Goal: Task Accomplishment & Management: Manage account settings

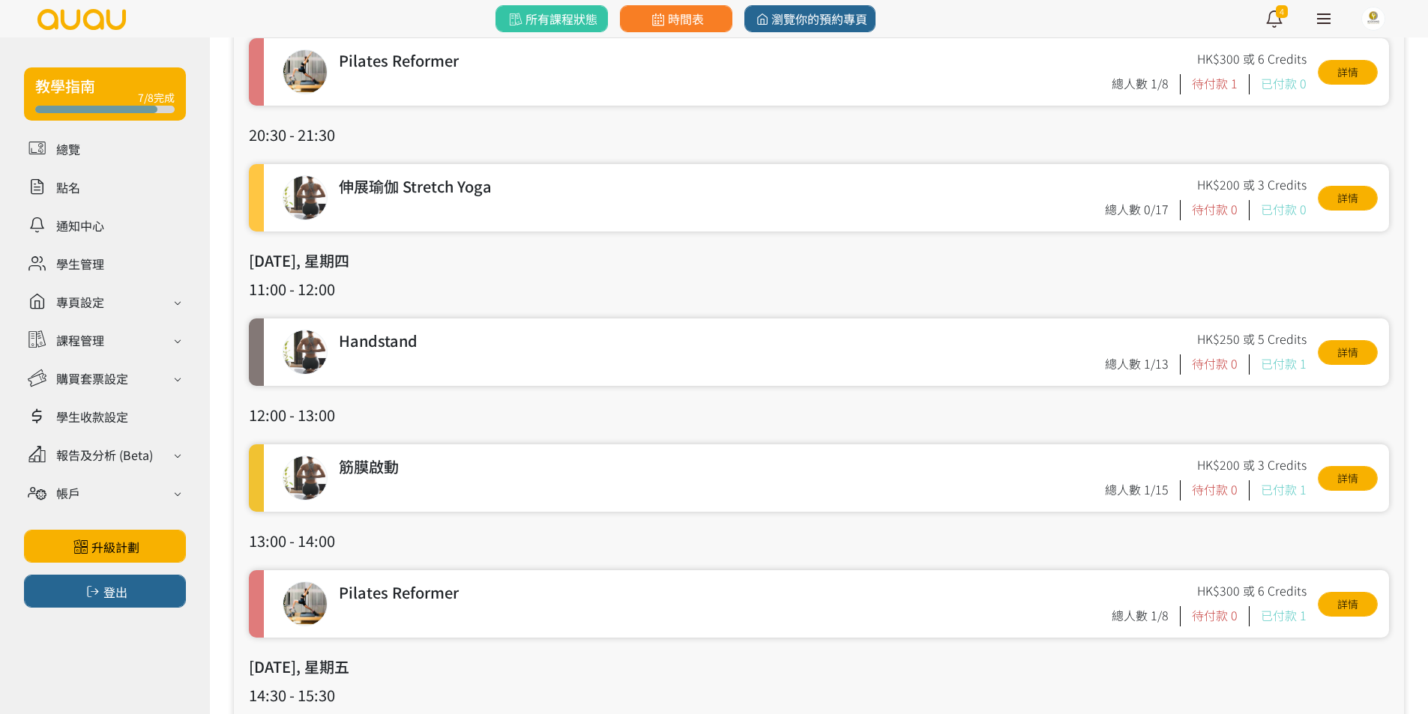
scroll to position [450, 0]
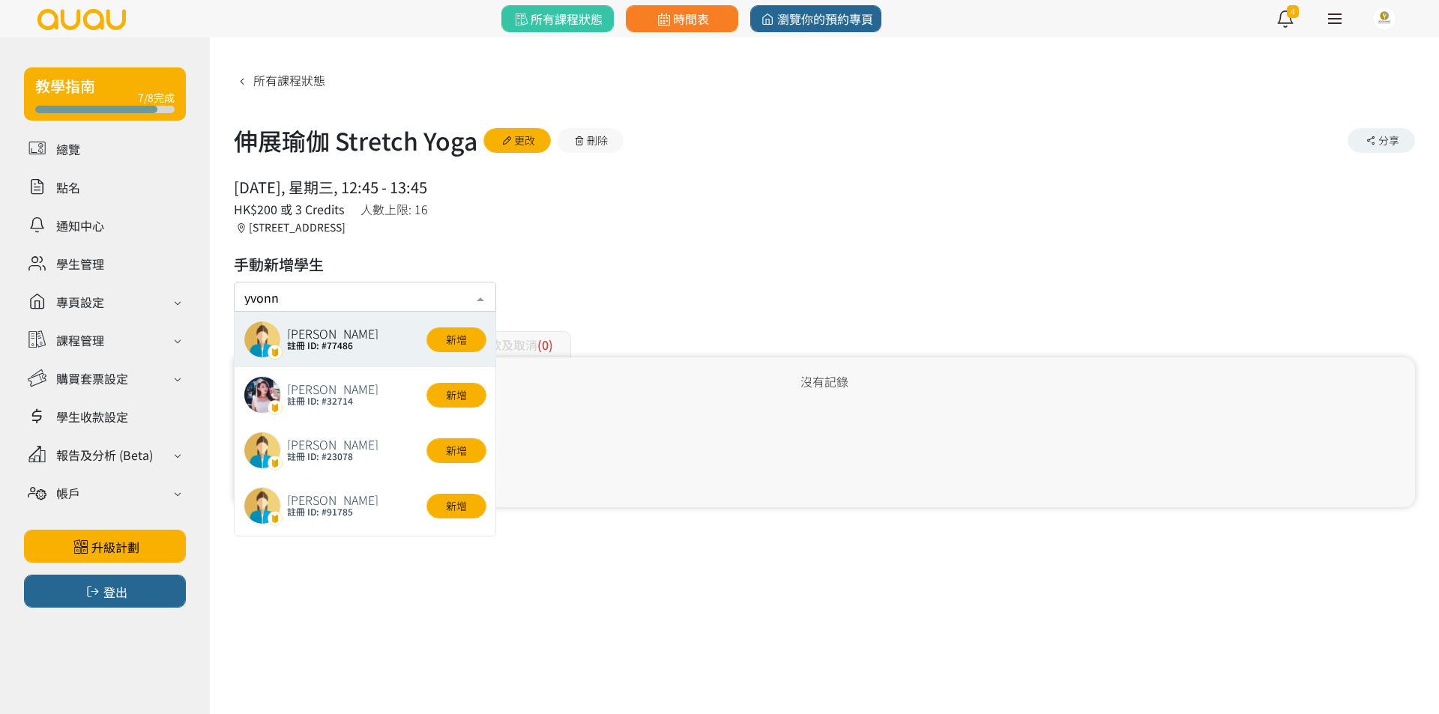
click at [324, 295] on input "yvonn" at bounding box center [364, 295] width 241 height 19
click at [330, 294] on input "yvonnvonne" at bounding box center [364, 295] width 241 height 19
click at [378, 264] on h3 "手動新增學生" at bounding box center [365, 264] width 262 height 22
click at [355, 291] on input "yvonne" at bounding box center [364, 295] width 241 height 19
click at [736, 253] on div "所有課程狀態 伸展瑜伽 Stretch Yoga 更改 刪除 分享 2025/09/03, 星期三, 12:45 - 13:45 人數上限: 16 HK$20…" at bounding box center [824, 287] width 1181 height 440
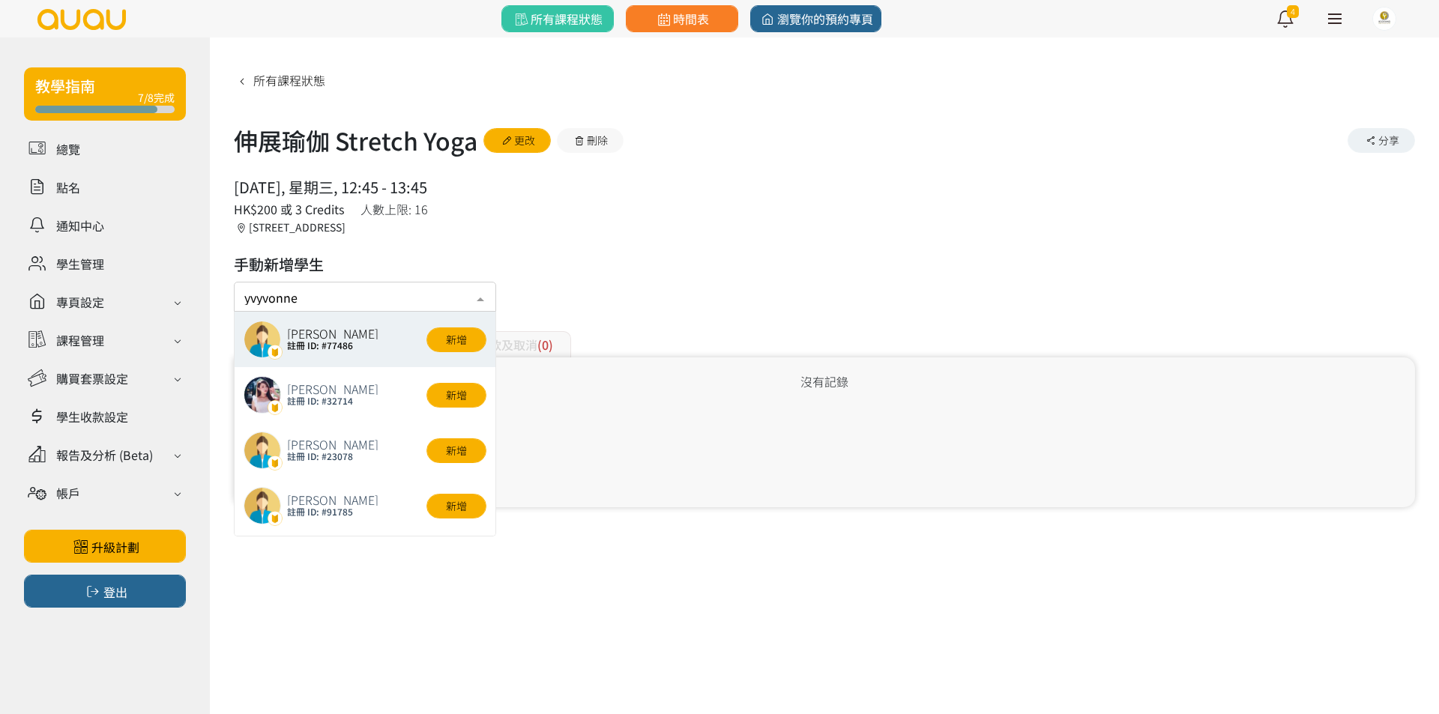
click at [827, 256] on div "所有課程狀態 伸展瑜伽 Stretch Yoga 更改 刪除 分享 2025/09/03, 星期三, 12:45 - 13:45 人數上限: 16 HK$20…" at bounding box center [824, 287] width 1181 height 440
click at [843, 250] on div "所有課程狀態 伸展瑜伽 Stretch Yoga 更改 刪除 分享 2025/09/03, 星期三, 12:45 - 13:45 人數上限: 16 HK$20…" at bounding box center [824, 287] width 1181 height 440
click at [801, 151] on div "所有課程狀態 伸展瑜伽 Stretch Yoga 更改 刪除 分享 2025/09/03, 星期三, 12:45 - 13:45 人數上限: 16 HK$20…" at bounding box center [824, 287] width 1181 height 440
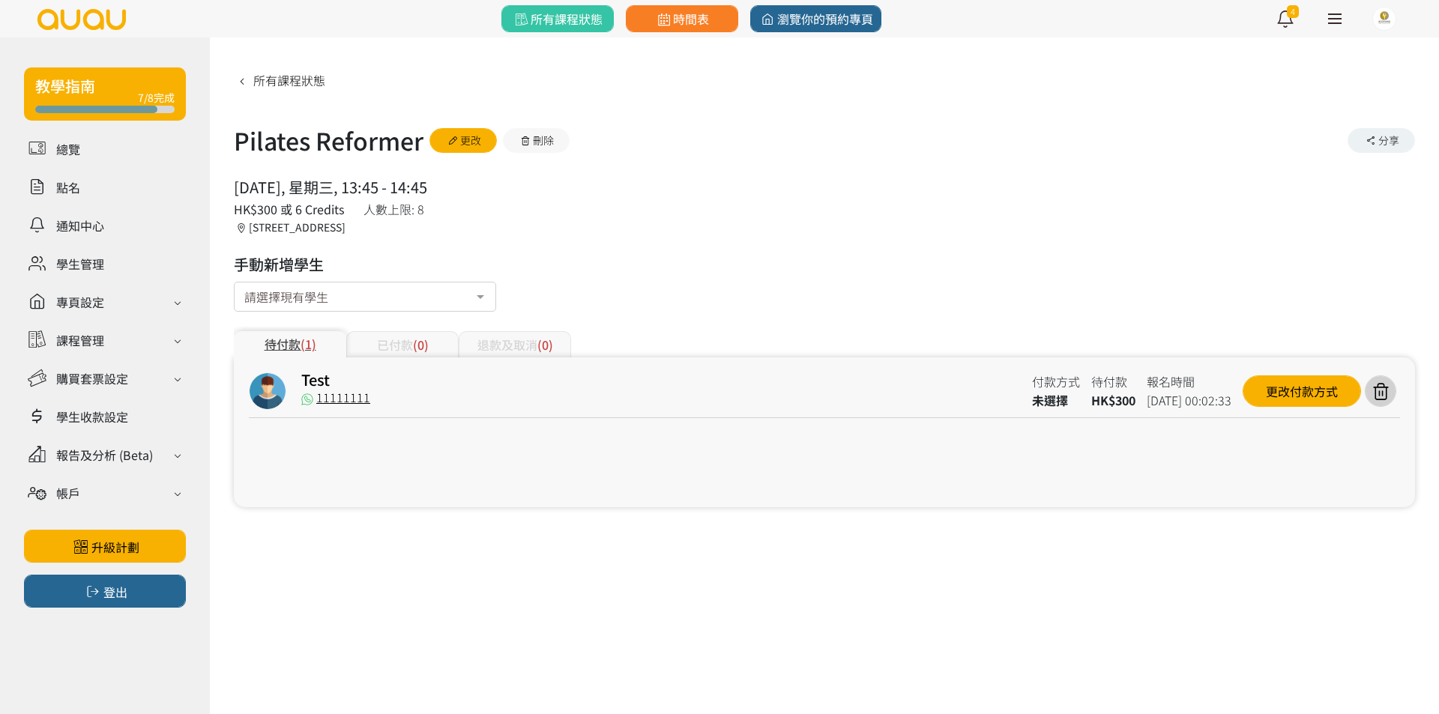
click at [738, 270] on div "所有課程狀態 Pilates Reformer 更改 刪除 分享 2025/09/03, 星期三, 13:45 - 14:45 人數上限: 8 HK$300 …" at bounding box center [824, 287] width 1181 height 440
click at [767, 187] on div "2025/09/03, 星期三, 13:45 - 14:45 人數上限: 8 HK$300 或 6 Credits 香港, 九龍, 太子, 太子彌敦道788-…" at bounding box center [824, 205] width 1181 height 59
